Goal: Obtain resource: Obtain resource

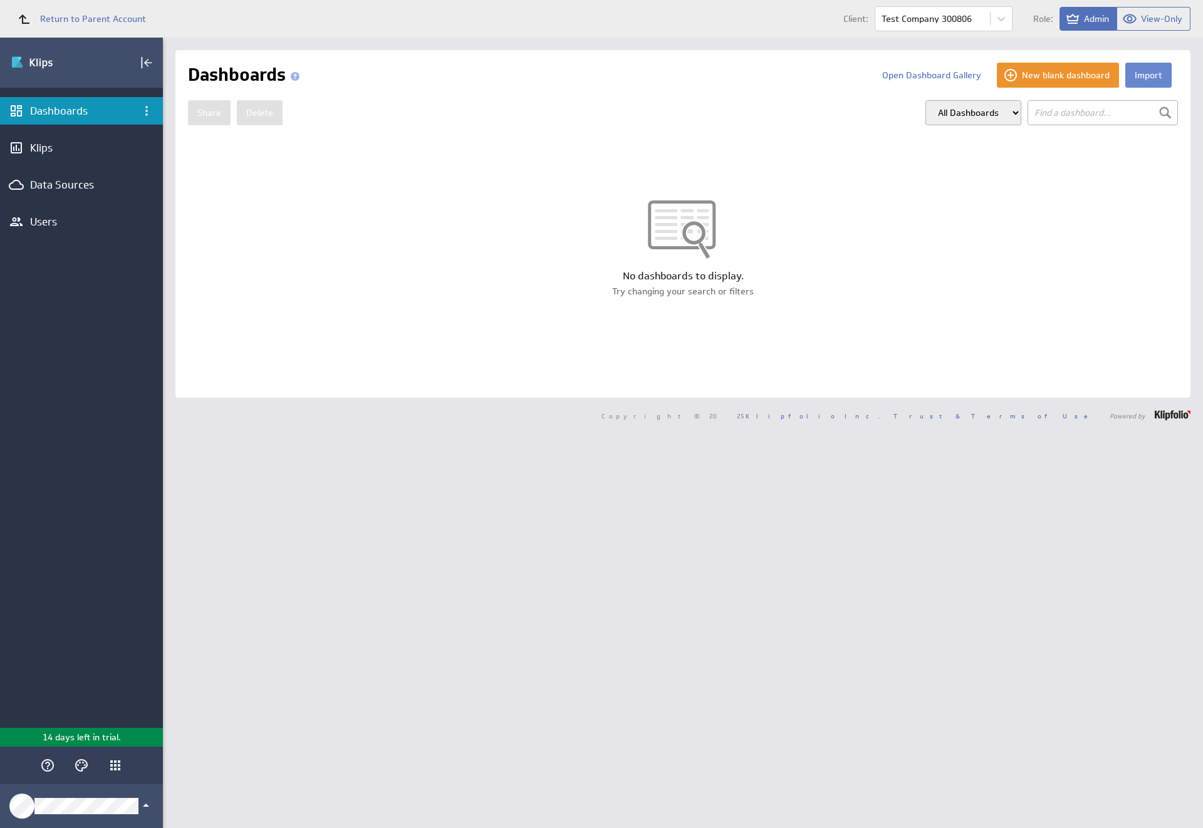
click at [1138, 75] on button "Import" at bounding box center [1148, 75] width 46 height 25
select select "9056150384cdc56f795eee353bbc1de6"
